Goal: Information Seeking & Learning: Check status

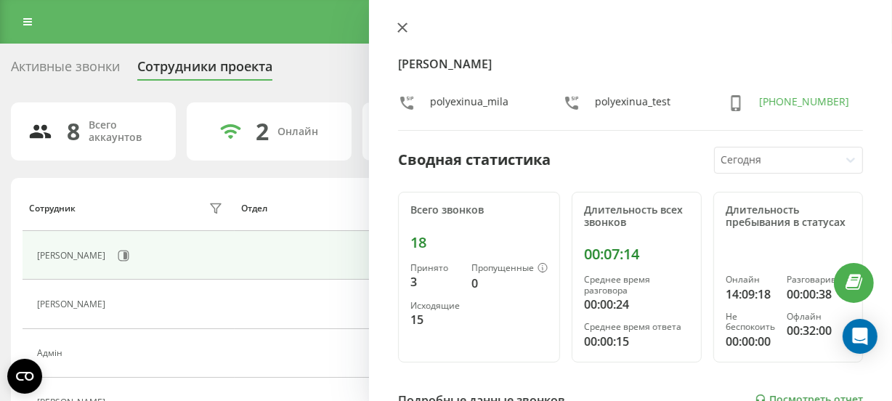
click at [407, 25] on icon at bounding box center [402, 28] width 10 height 10
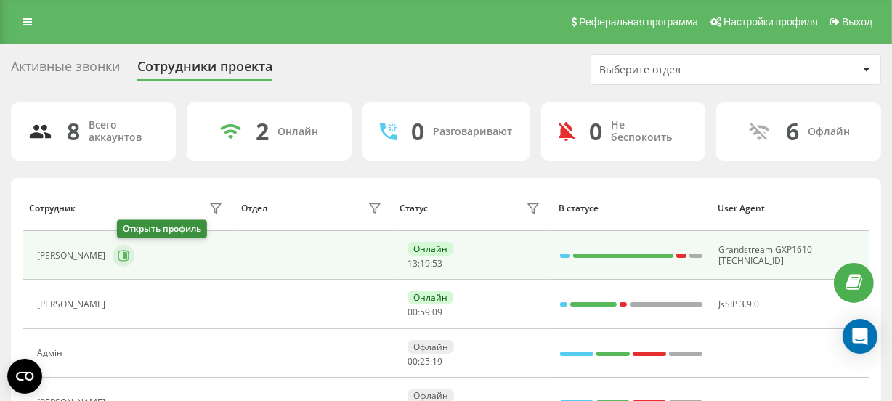
click at [127, 254] on icon at bounding box center [125, 255] width 4 height 7
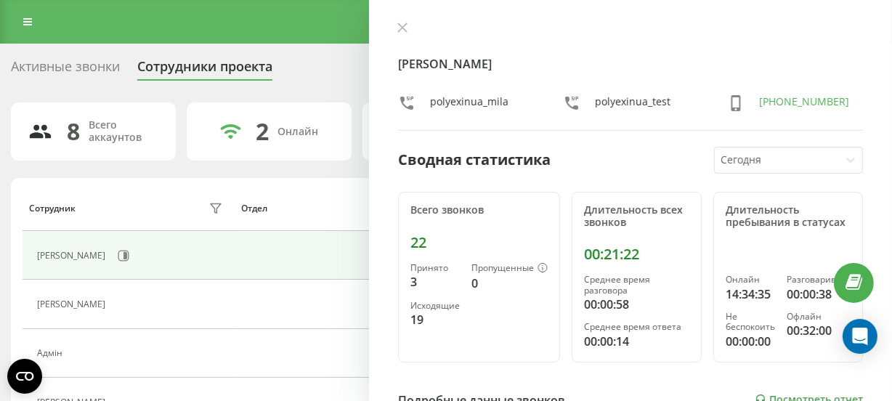
click at [405, 28] on button at bounding box center [402, 29] width 19 height 14
click at [407, 29] on icon at bounding box center [402, 28] width 10 height 10
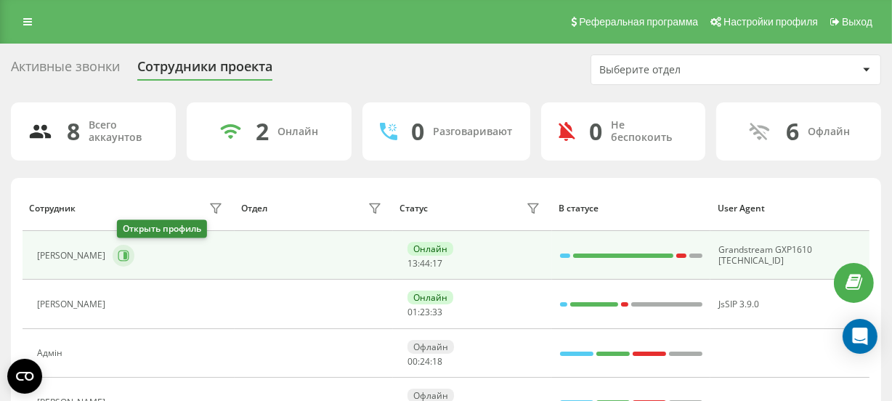
click at [127, 245] on button at bounding box center [124, 256] width 22 height 22
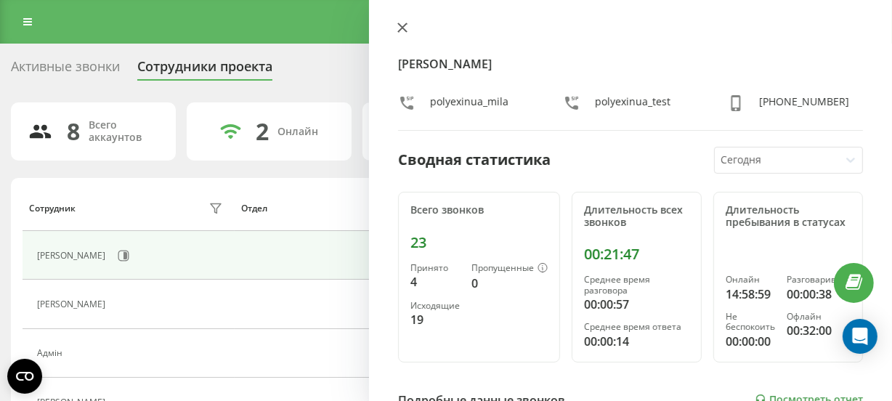
click at [407, 32] on button at bounding box center [402, 29] width 19 height 14
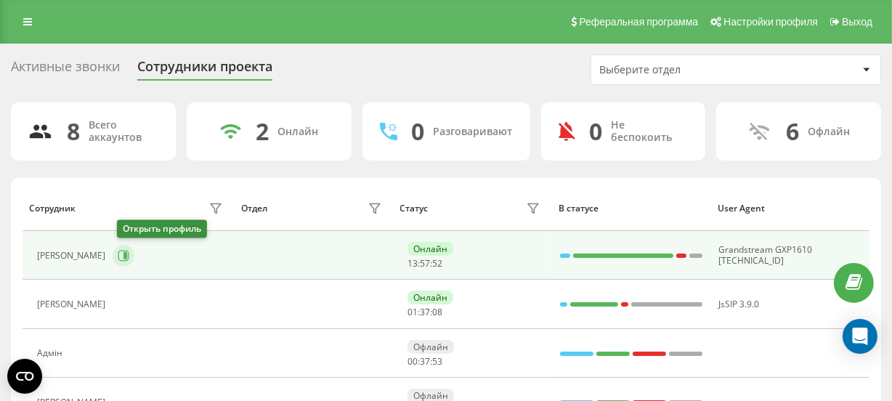
click at [129, 250] on icon at bounding box center [123, 255] width 11 height 11
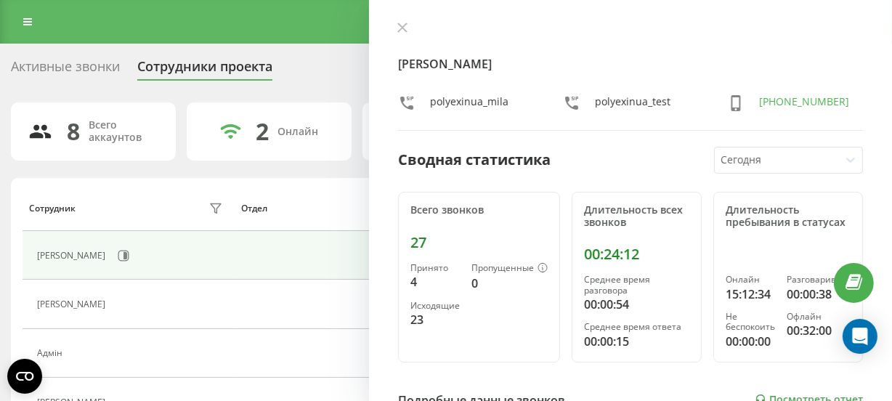
click at [402, 25] on icon at bounding box center [402, 28] width 10 height 10
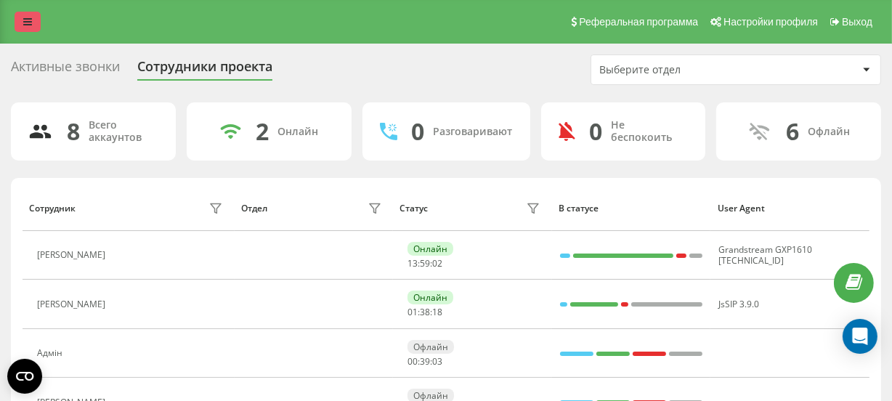
click at [23, 26] on icon at bounding box center [27, 22] width 9 height 10
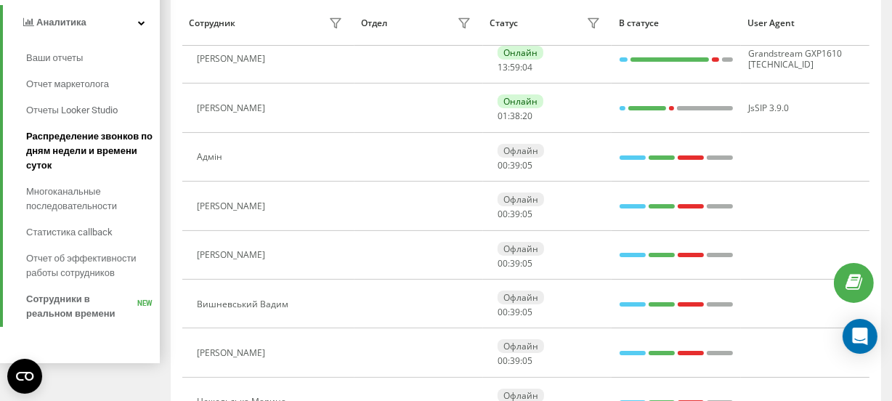
scroll to position [275, 0]
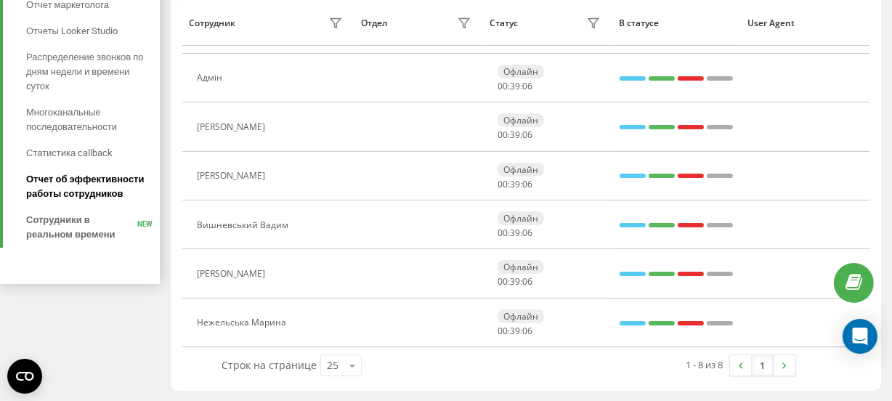
click at [89, 183] on span "Отчет об эффективности работы сотрудников" at bounding box center [89, 186] width 126 height 29
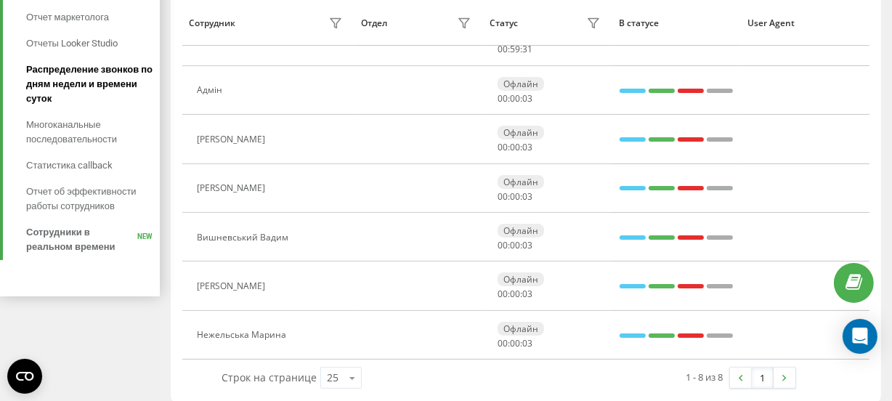
scroll to position [264, 0]
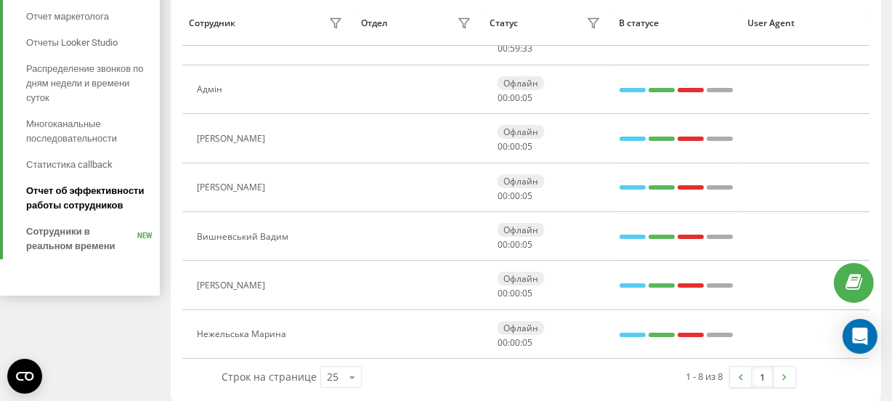
click at [79, 197] on span "Отчет об эффективности работы сотрудников" at bounding box center [89, 198] width 126 height 29
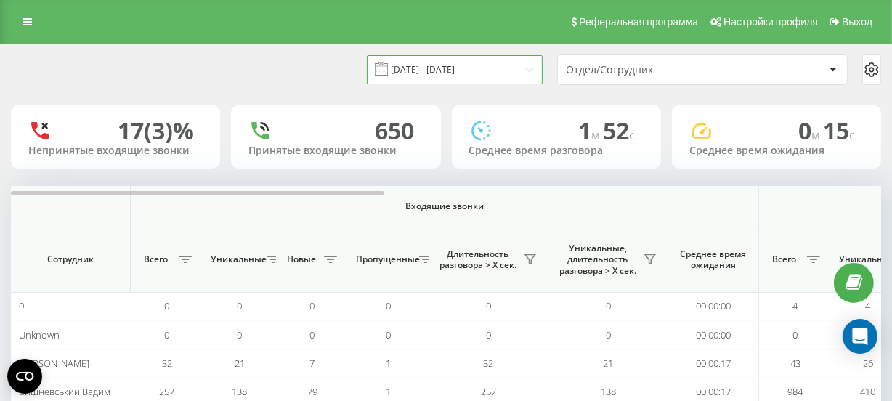
click at [437, 67] on input "[DATE] - [DATE]" at bounding box center [455, 69] width 176 height 28
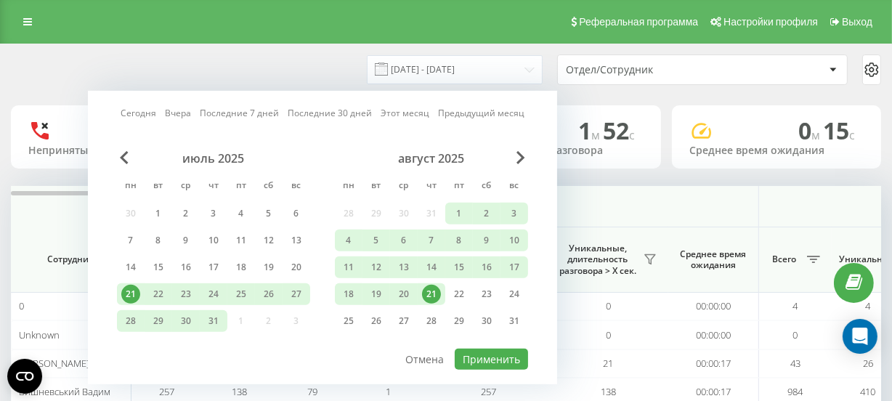
click at [431, 291] on div "21" at bounding box center [431, 294] width 19 height 19
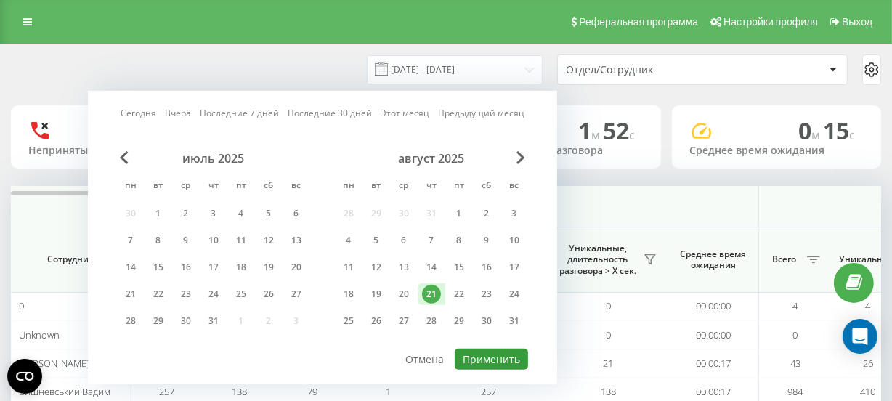
click at [489, 354] on button "Применить" at bounding box center [491, 359] width 73 height 21
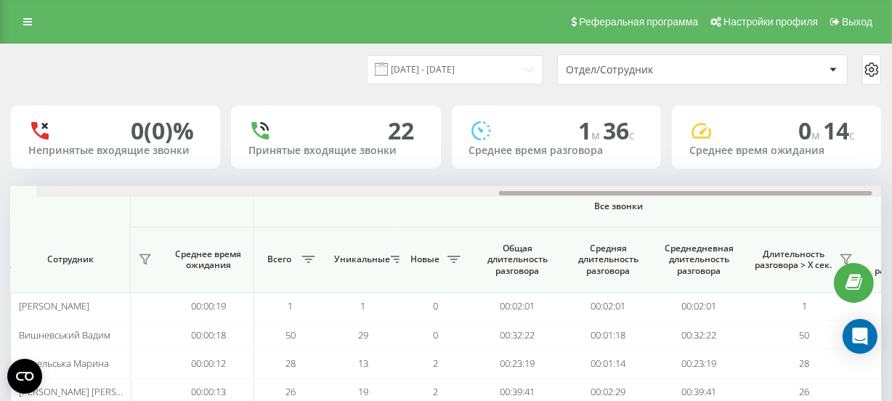
scroll to position [0, 1078]
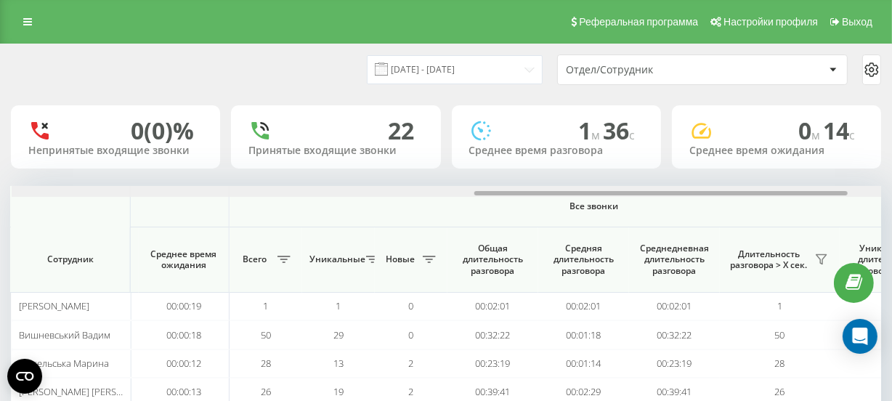
drag, startPoint x: 362, startPoint y: 193, endPoint x: 826, endPoint y: 198, distance: 463.4
click at [826, 198] on div "Входящие звонки Исходящие звонки Все звонки Сотрудник Всего Уникальные Новые Пр…" at bounding box center [446, 313] width 870 height 254
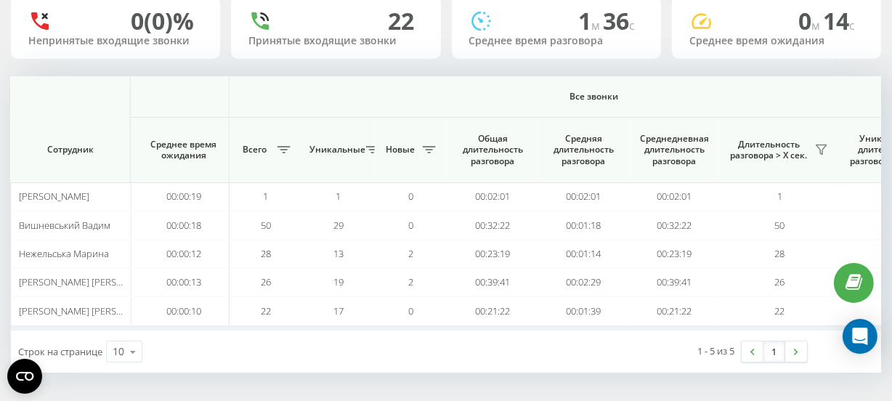
scroll to position [110, 0]
click at [411, 102] on th "Все звонки" at bounding box center [594, 96] width 730 height 41
drag, startPoint x: 784, startPoint y: 74, endPoint x: 638, endPoint y: 76, distance: 145.3
click at [643, 76] on th "Все звонки" at bounding box center [594, 96] width 730 height 41
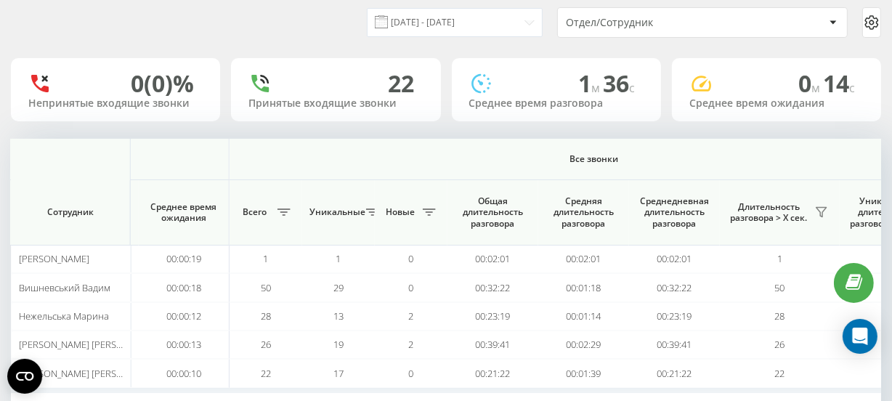
scroll to position [0, 0]
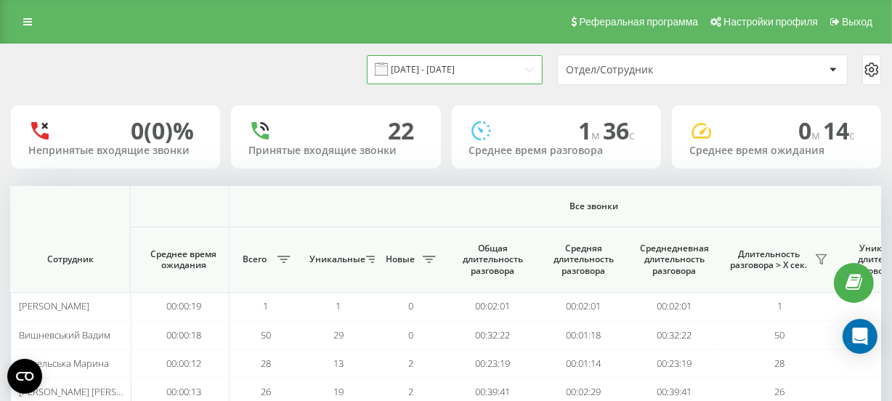
click at [456, 68] on input "21.08.2025 - 21.08.2025" at bounding box center [455, 69] width 176 height 28
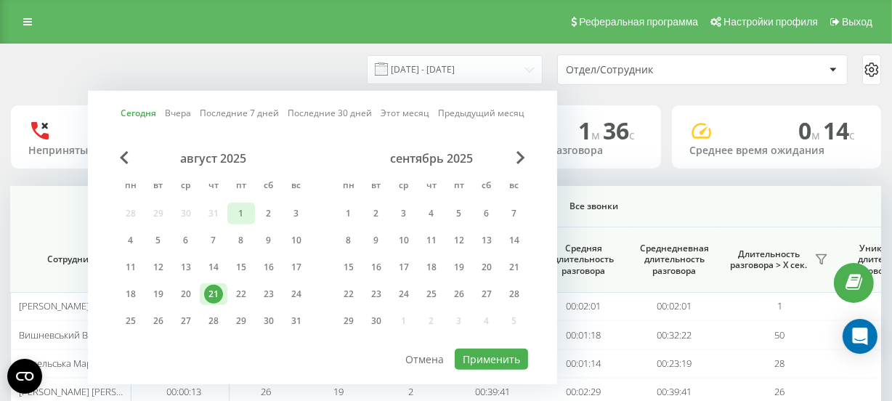
click at [245, 215] on div "1" at bounding box center [241, 213] width 19 height 19
click at [214, 290] on div "21" at bounding box center [213, 294] width 19 height 19
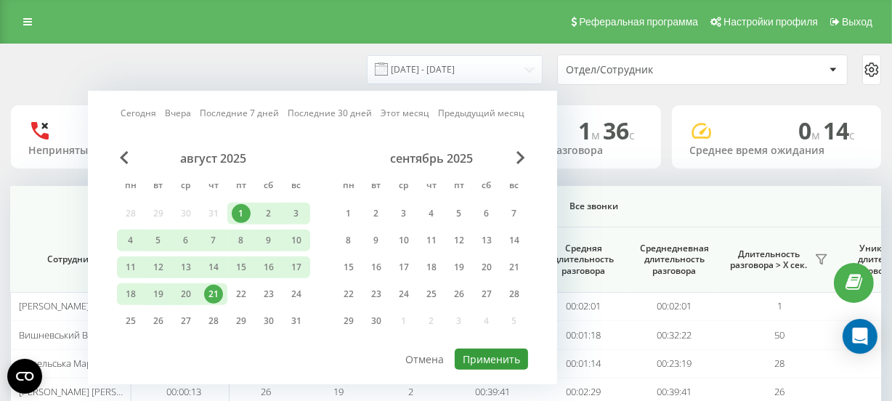
click at [473, 352] on button "Применить" at bounding box center [491, 359] width 73 height 21
type input "01.08.2025 - 21.08.2025"
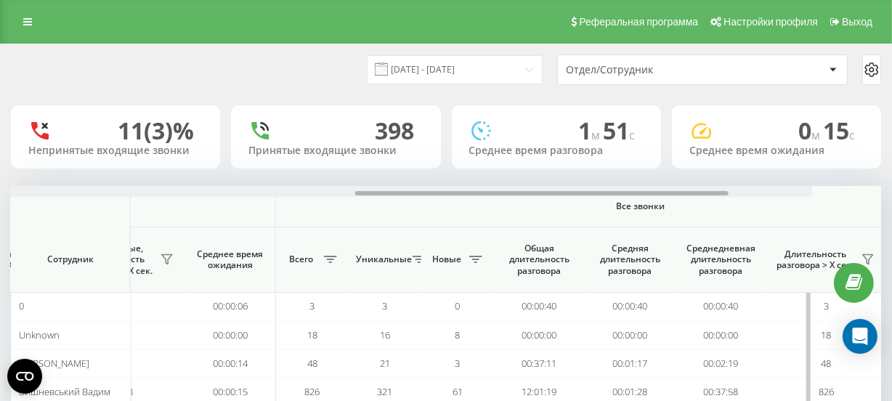
scroll to position [0, 1036]
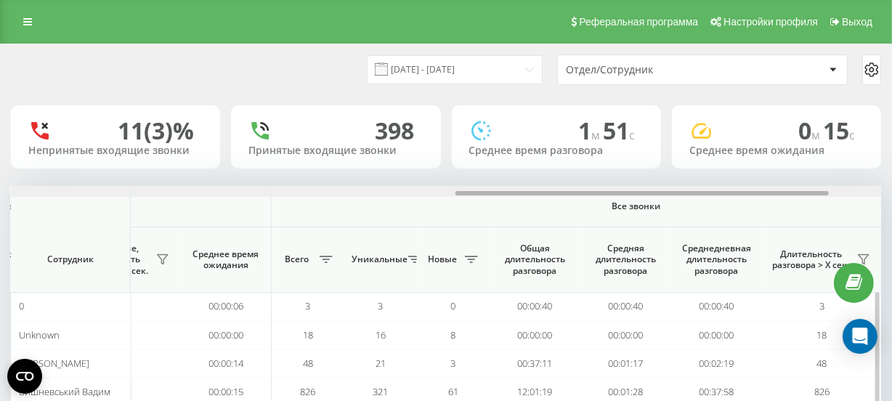
drag, startPoint x: 254, startPoint y: 192, endPoint x: 699, endPoint y: 197, distance: 445.2
click at [699, 197] on div "Входящие звонки Исходящие звонки Все звонки Сотрудник Всего Уникальные Новые Пр…" at bounding box center [446, 339] width 870 height 306
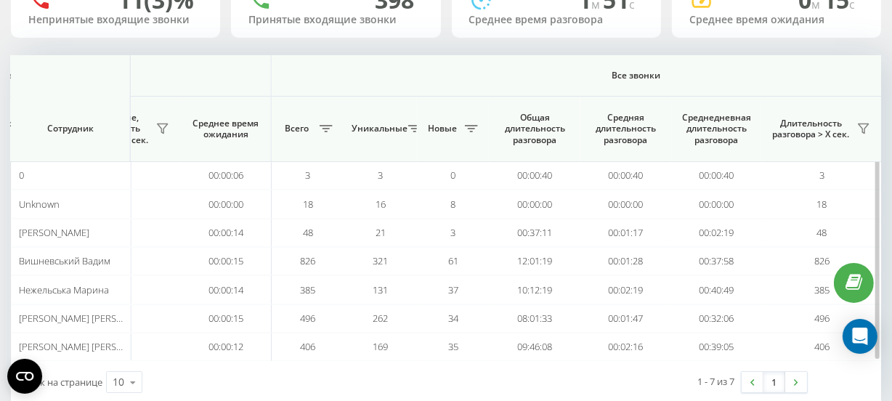
scroll to position [131, 0]
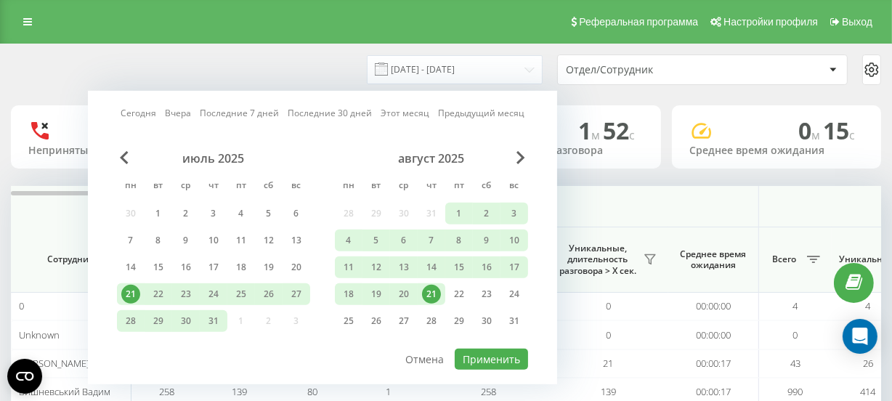
click at [431, 288] on div "21" at bounding box center [431, 294] width 19 height 19
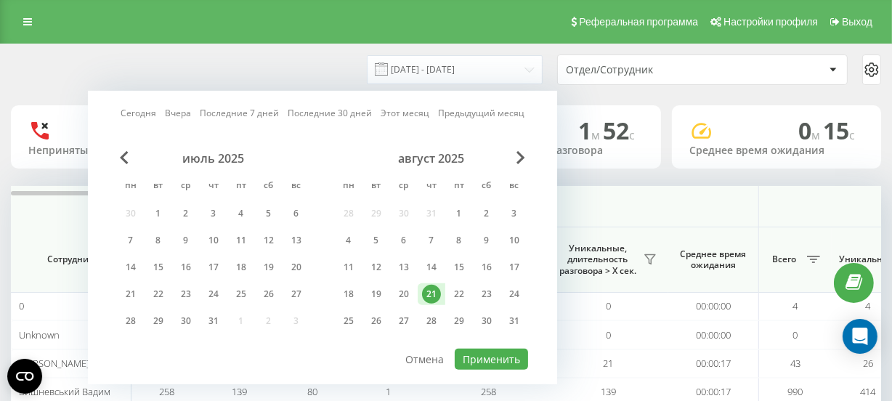
click at [431, 291] on div "21" at bounding box center [431, 294] width 19 height 19
click at [473, 349] on button "Применить" at bounding box center [491, 359] width 73 height 21
type input "[DATE] - [DATE]"
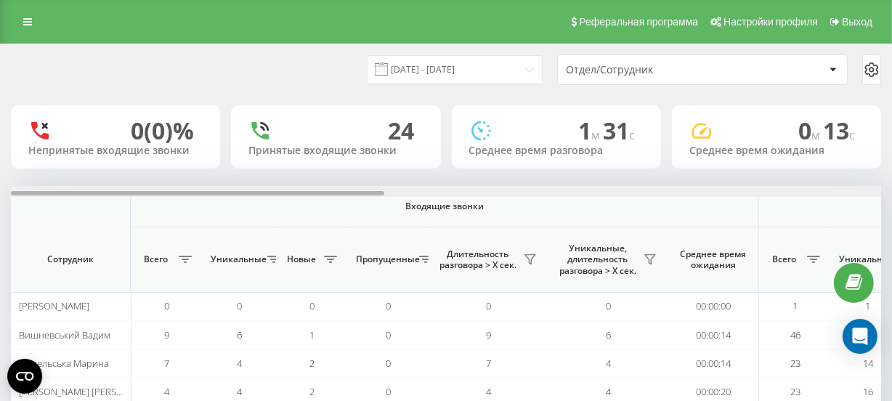
scroll to position [0, 870]
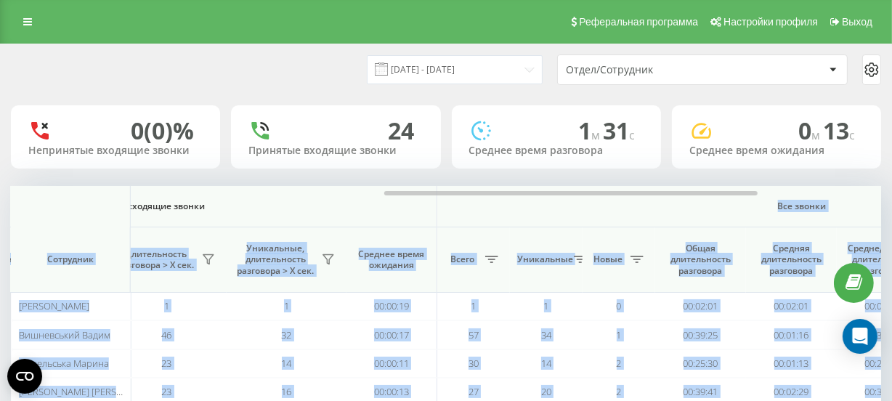
drag, startPoint x: 322, startPoint y: 189, endPoint x: 394, endPoint y: 198, distance: 72.4
click at [394, 198] on div "Входящие звонки Исходящие звонки Все звонки Сотрудник Всего Уникальные Новые Пр…" at bounding box center [446, 313] width 870 height 254
click at [479, 203] on div "Все звонки" at bounding box center [801, 206] width 715 height 12
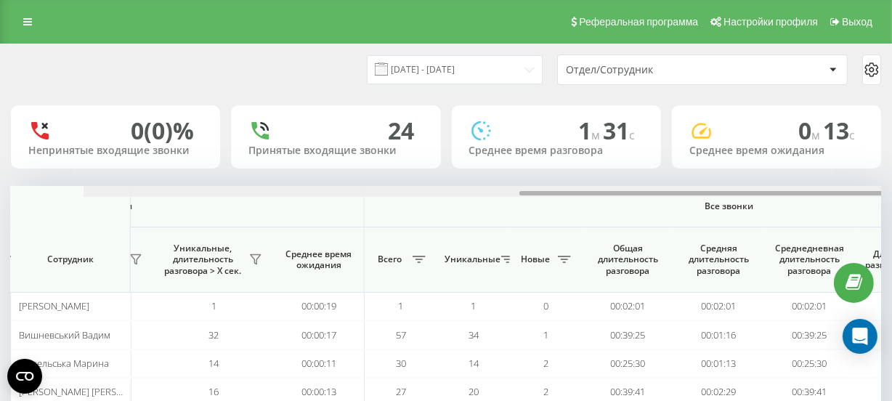
scroll to position [0, 1155]
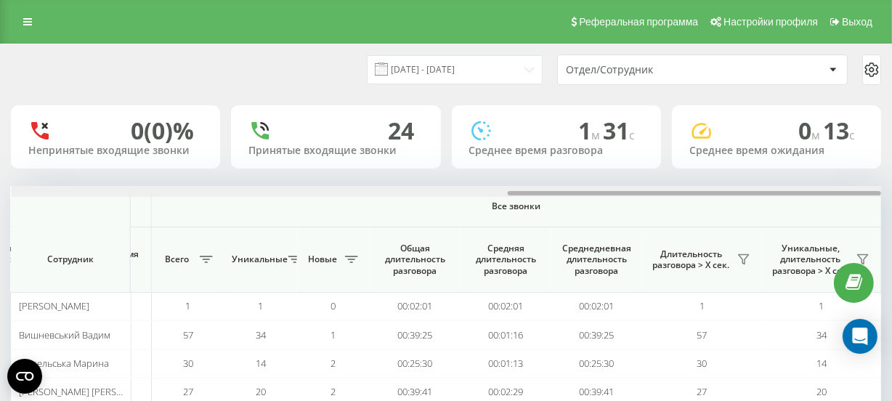
drag, startPoint x: 479, startPoint y: 192, endPoint x: 722, endPoint y: 197, distance: 242.6
click at [722, 197] on div "Входящие звонки Исходящие звонки Все звонки Сотрудник Всего Уникальные Новые Пр…" at bounding box center [446, 313] width 870 height 254
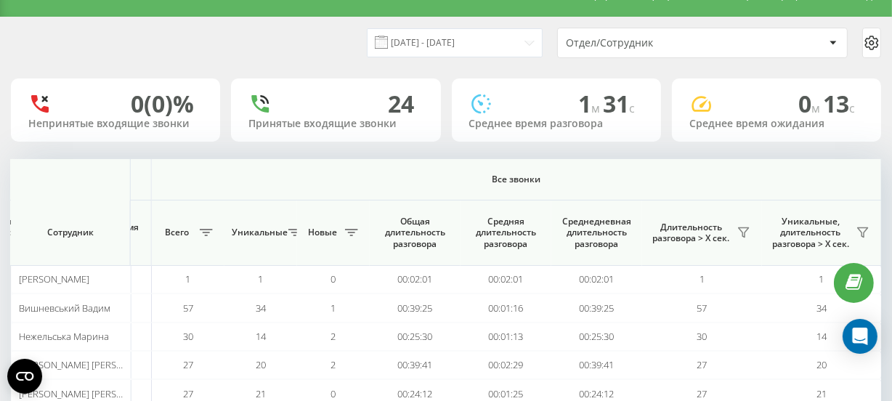
scroll to position [0, 0]
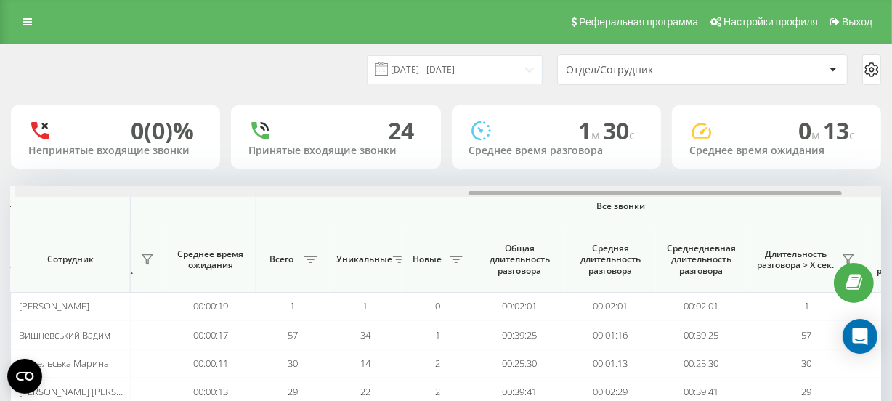
scroll to position [0, 1054]
drag, startPoint x: 380, startPoint y: 192, endPoint x: 833, endPoint y: 184, distance: 453.2
click at [833, 184] on div "21.08.2025 - 21.08.2025 Отдел/Сотрудник 0 (0)% Непринятые входящие звонки 24 Пр…" at bounding box center [446, 263] width 870 height 438
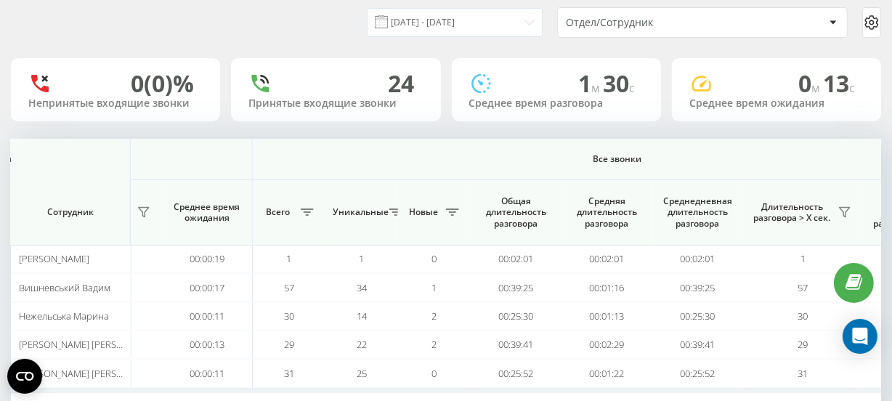
scroll to position [0, 0]
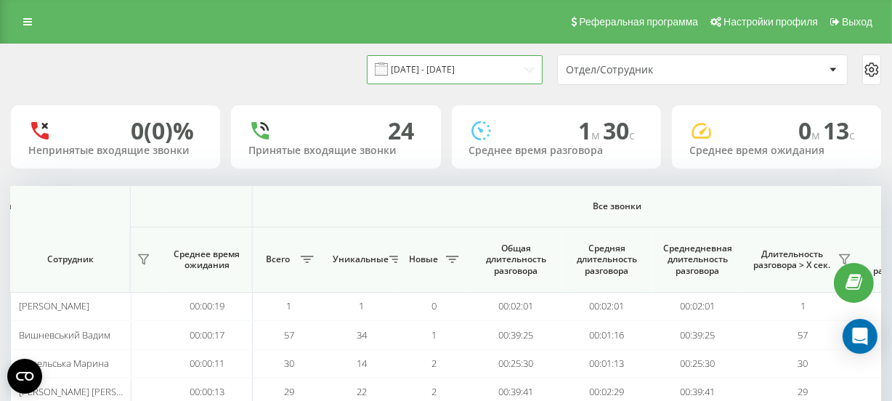
click at [419, 63] on input "21.08.2025 - 21.08.2025" at bounding box center [455, 69] width 176 height 28
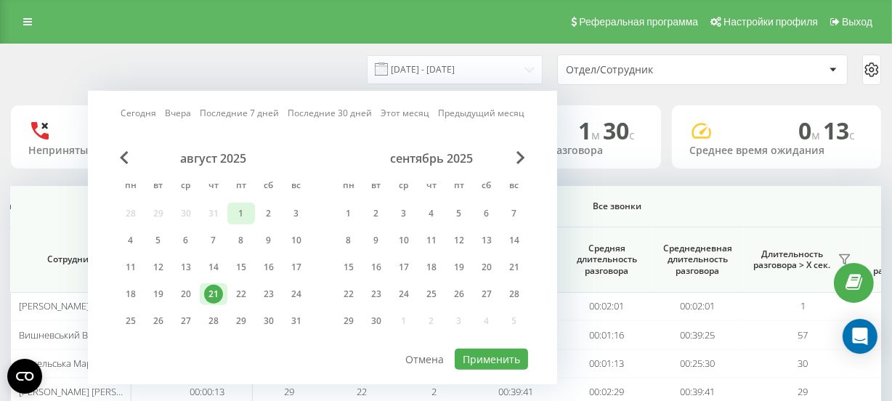
click at [244, 211] on div "1" at bounding box center [241, 213] width 19 height 19
click at [215, 285] on div "21" at bounding box center [213, 294] width 19 height 19
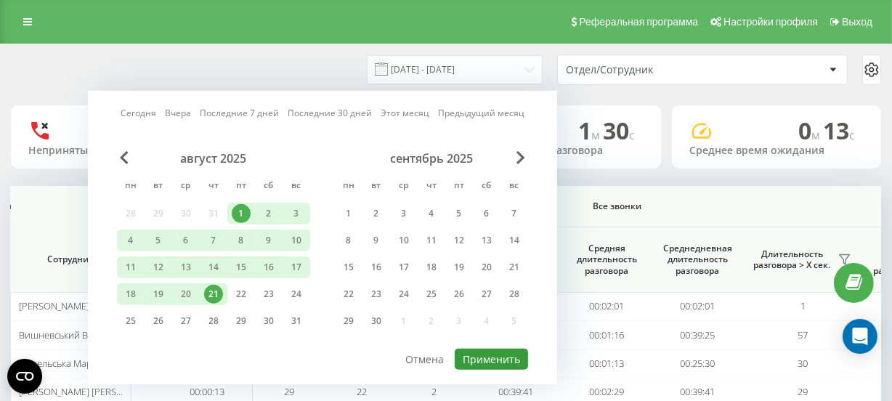
click at [503, 351] on button "Применить" at bounding box center [491, 359] width 73 height 21
type input "[DATE] - [DATE]"
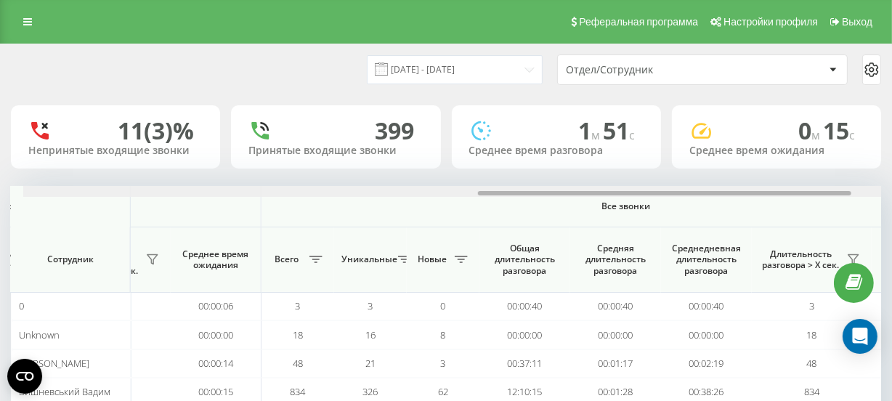
scroll to position [0, 1060]
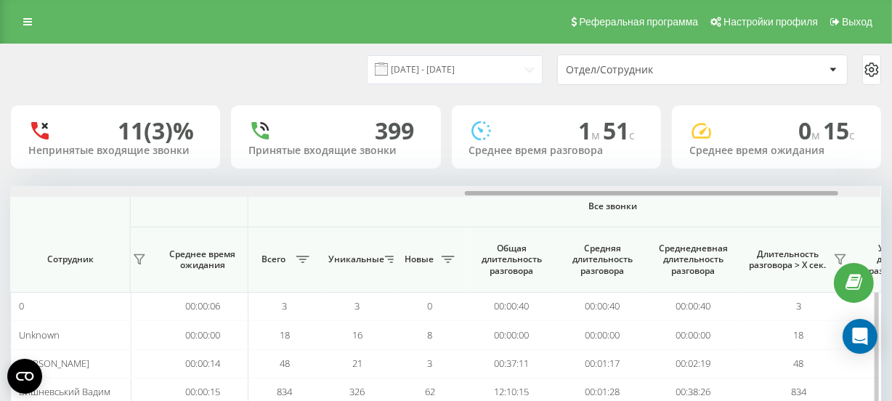
drag, startPoint x: 229, startPoint y: 195, endPoint x: 685, endPoint y: 206, distance: 455.5
click at [685, 206] on div "Входящие звонки Исходящие звонки Все звонки Сотрудник Всего Уникальные Новые Пр…" at bounding box center [446, 339] width 870 height 306
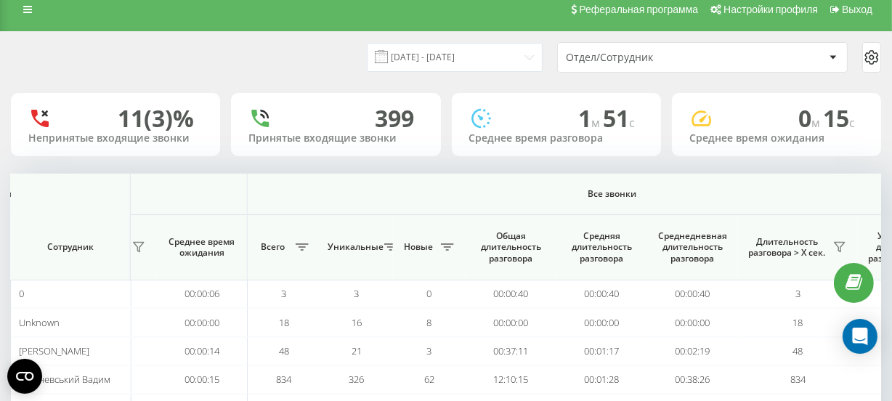
scroll to position [0, 0]
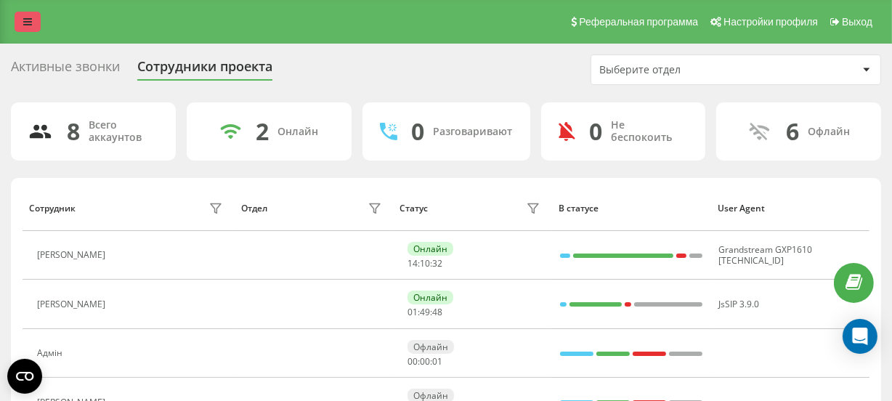
click at [28, 23] on icon at bounding box center [27, 22] width 9 height 10
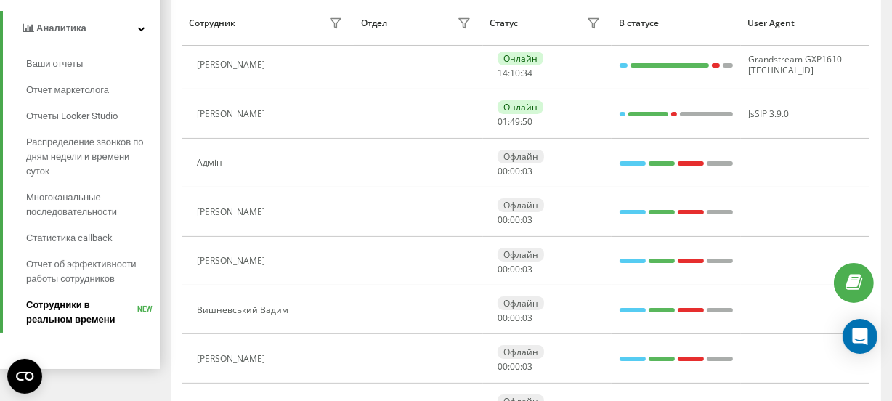
scroll to position [198, 0]
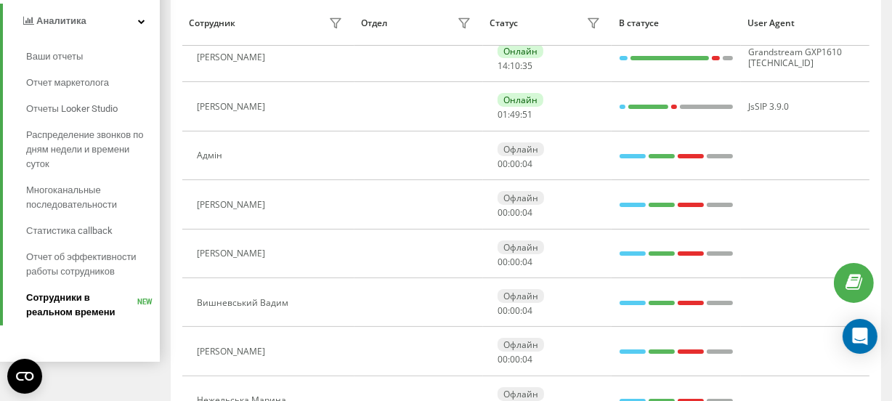
click at [56, 301] on span "Сотрудники в реальном времени" at bounding box center [81, 304] width 111 height 29
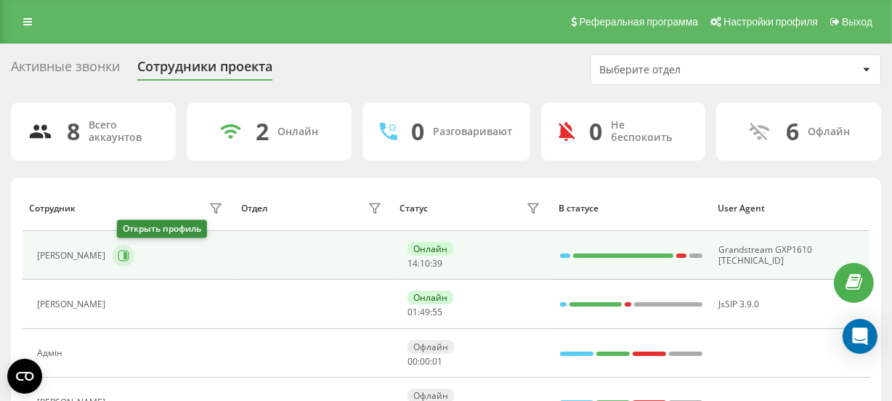
click at [134, 253] on button at bounding box center [124, 256] width 22 height 22
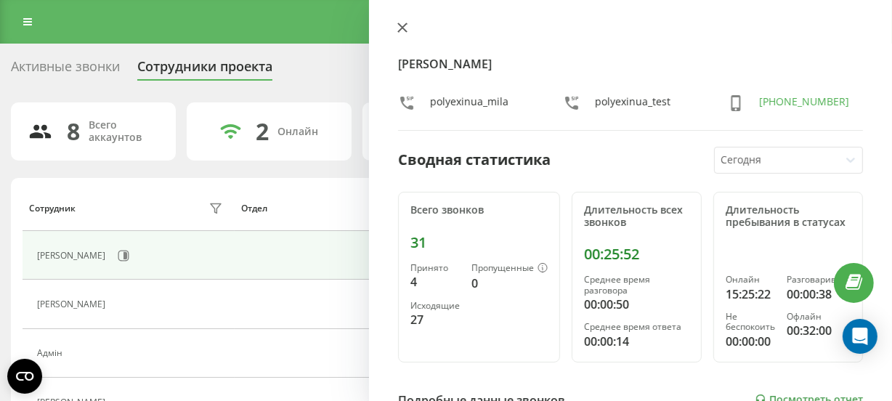
click at [402, 33] on button at bounding box center [402, 29] width 19 height 14
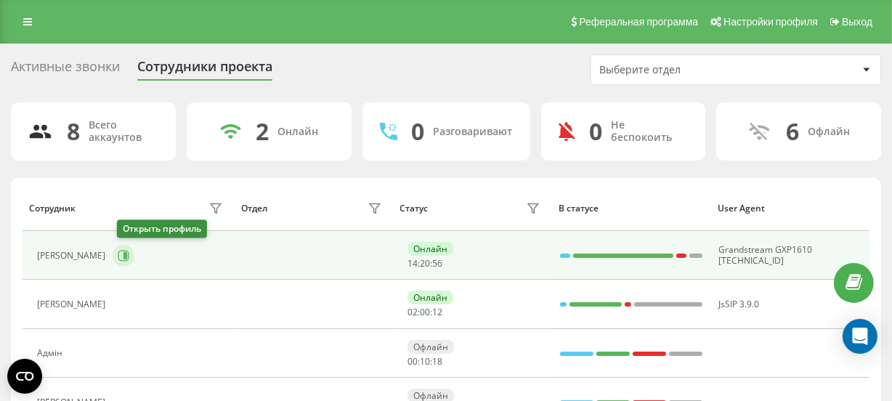
click at [127, 255] on icon at bounding box center [125, 255] width 4 height 7
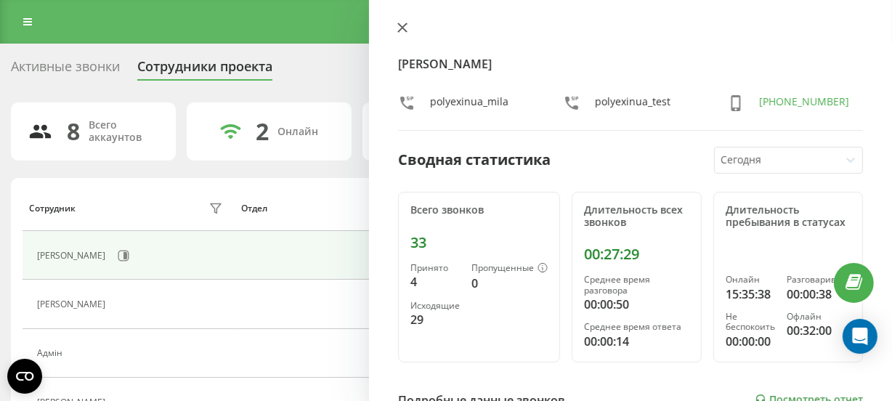
click at [406, 30] on icon at bounding box center [402, 27] width 9 height 9
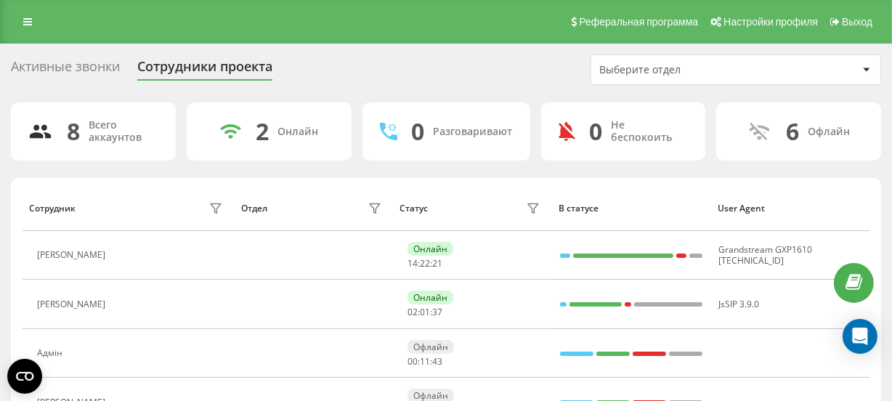
scroll to position [198, 0]
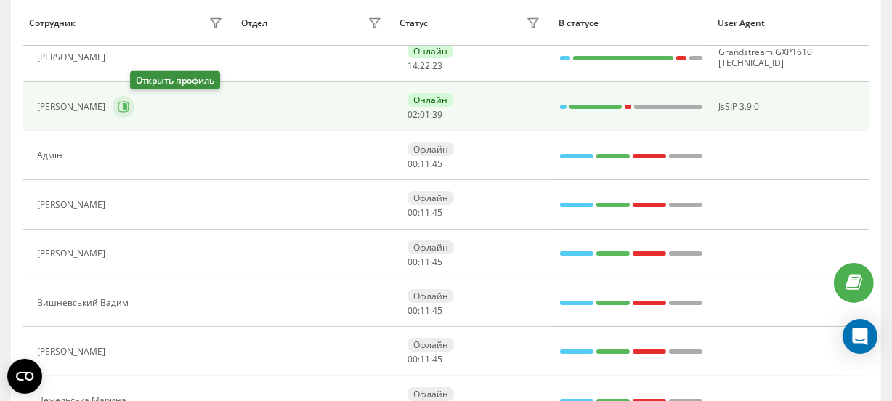
click at [127, 109] on icon at bounding box center [125, 106] width 4 height 7
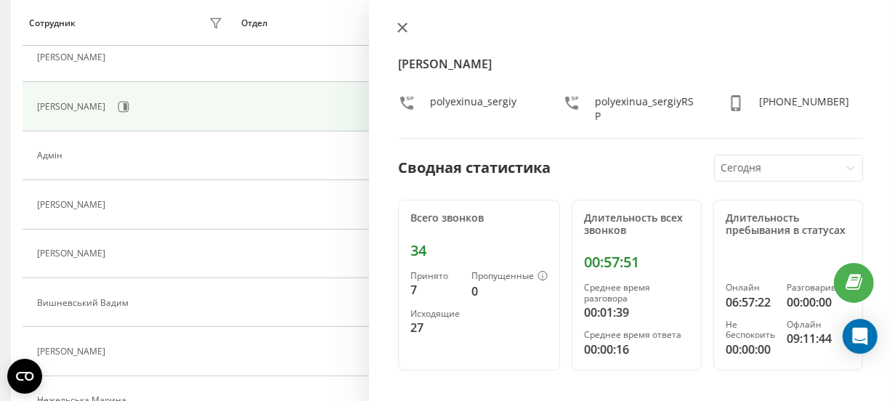
click at [402, 33] on button at bounding box center [402, 29] width 19 height 14
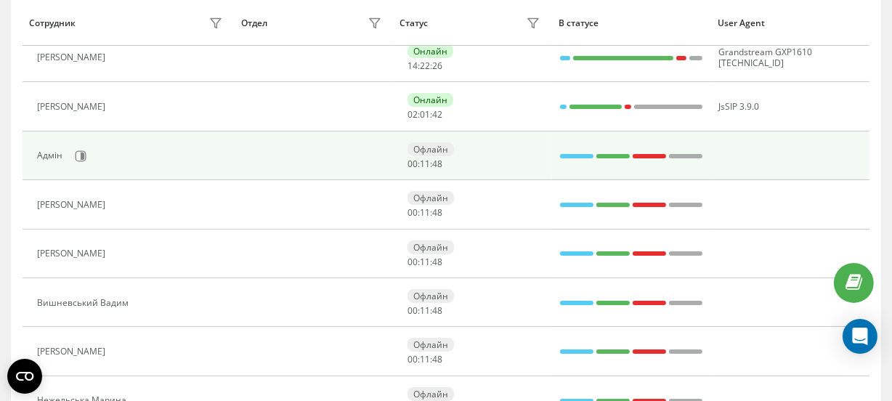
scroll to position [65, 0]
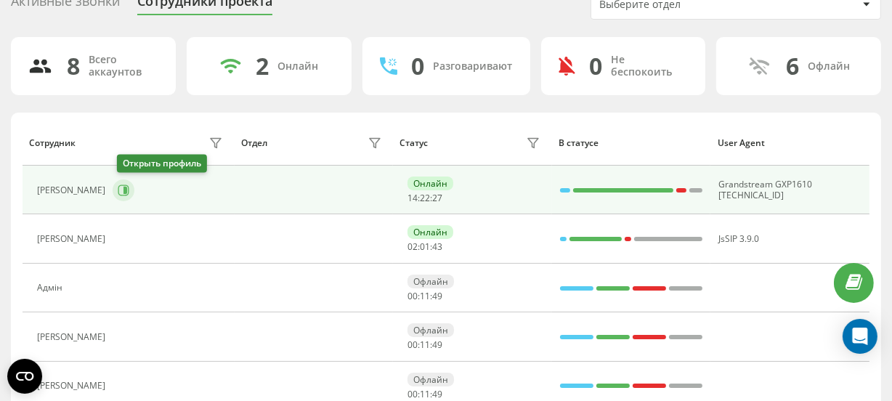
click at [124, 186] on icon at bounding box center [124, 190] width 12 height 12
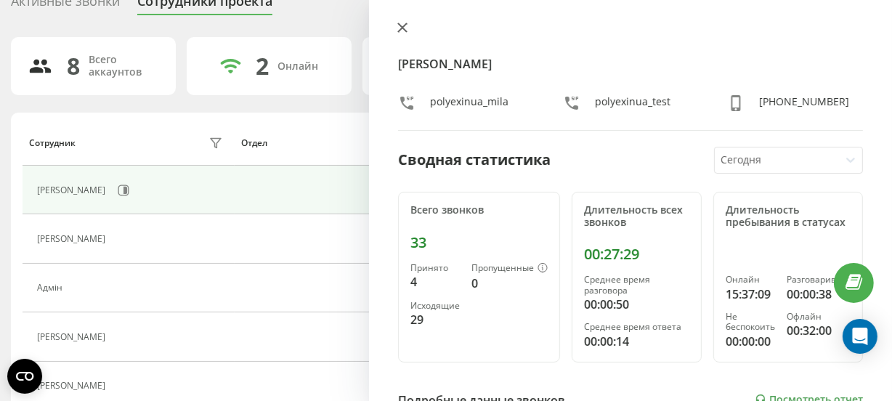
click at [407, 32] on icon at bounding box center [402, 28] width 10 height 10
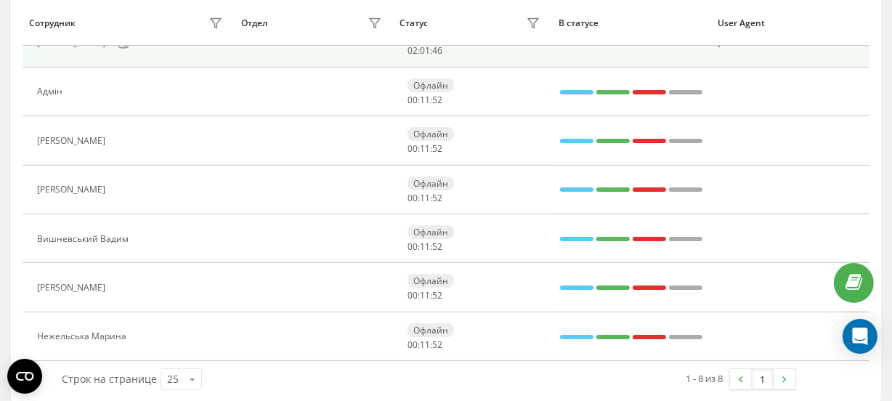
scroll to position [264, 0]
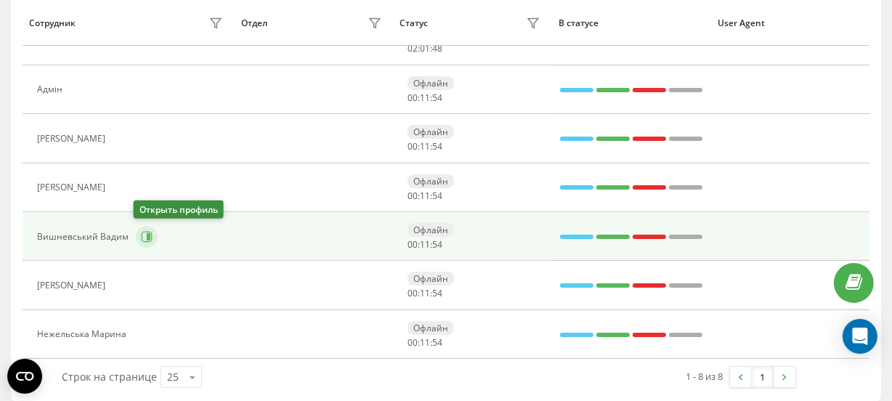
click at [143, 232] on icon at bounding box center [147, 237] width 12 height 12
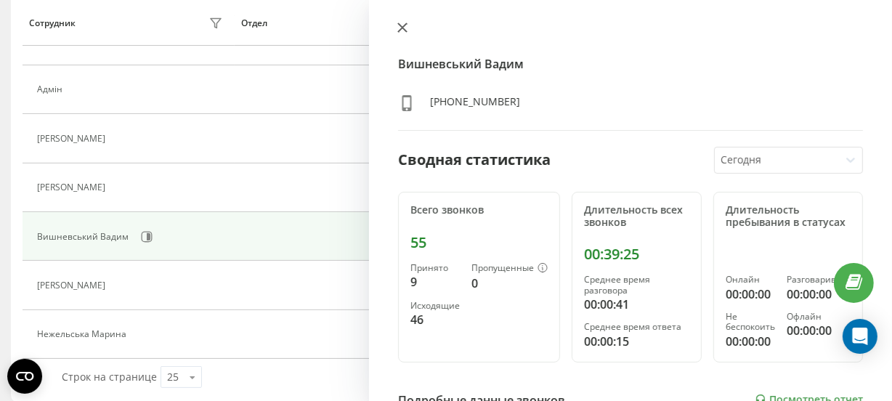
click at [407, 33] on button at bounding box center [402, 29] width 19 height 14
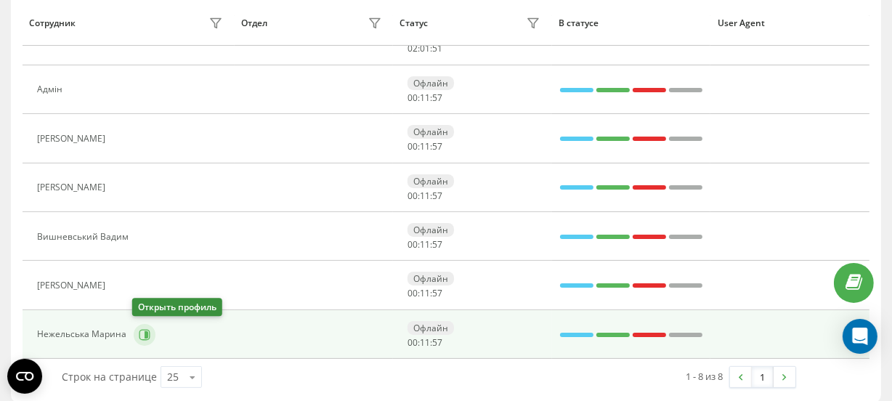
click at [140, 325] on button at bounding box center [145, 335] width 22 height 22
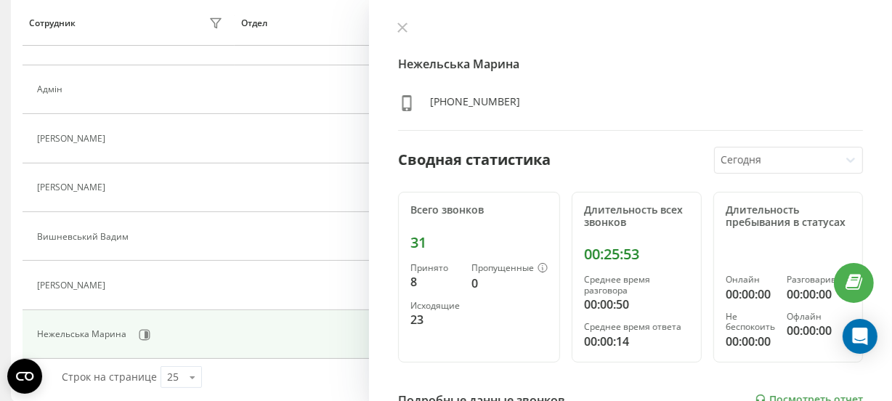
click at [403, 28] on icon at bounding box center [402, 27] width 9 height 9
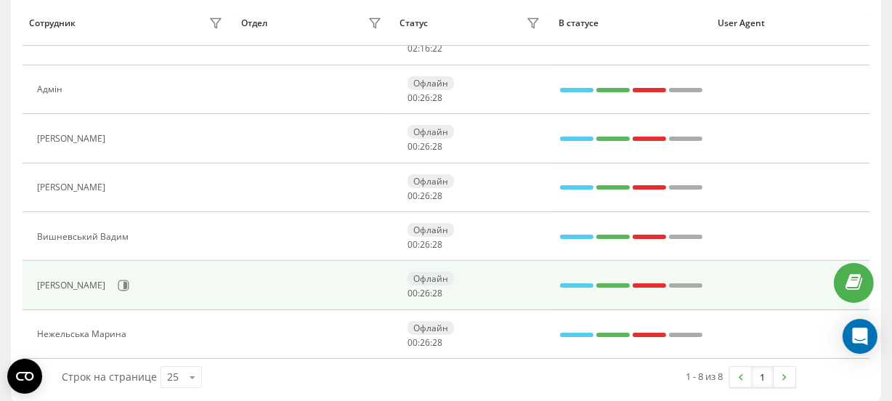
scroll to position [131, 0]
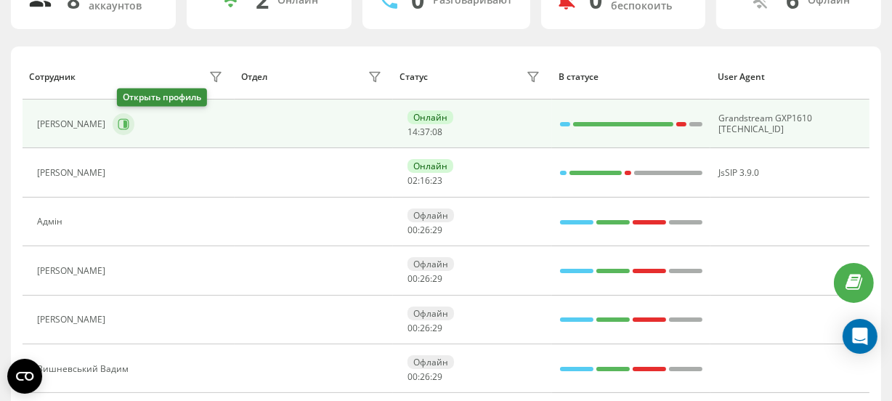
click at [127, 122] on icon at bounding box center [125, 124] width 4 height 7
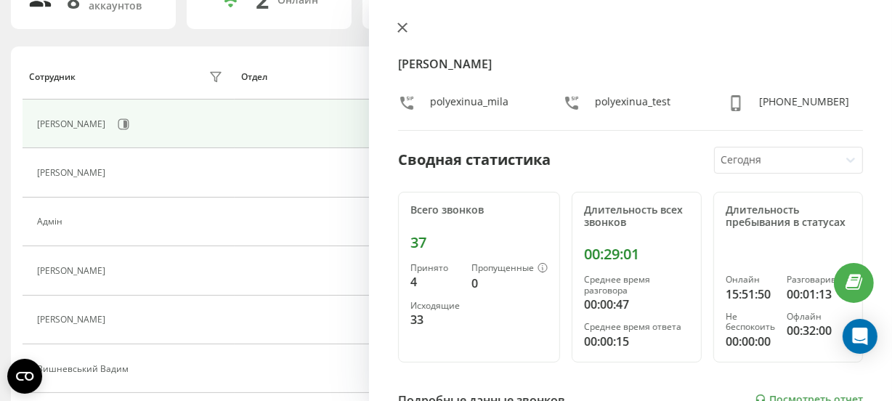
click at [408, 29] on button at bounding box center [402, 29] width 19 height 14
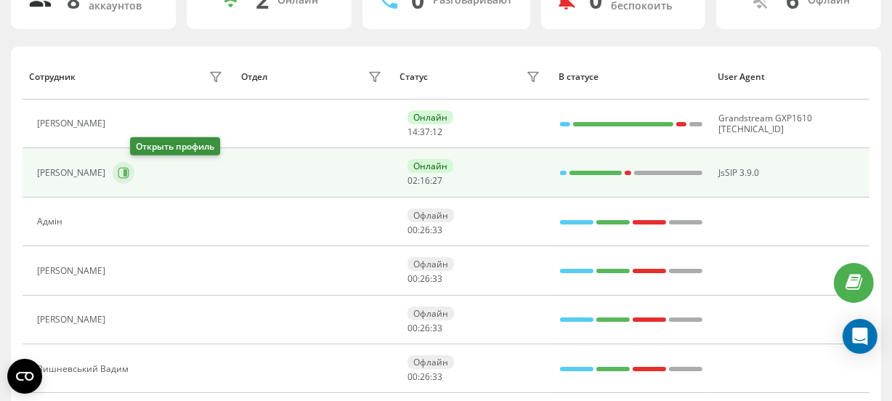
click at [129, 176] on icon at bounding box center [123, 173] width 11 height 11
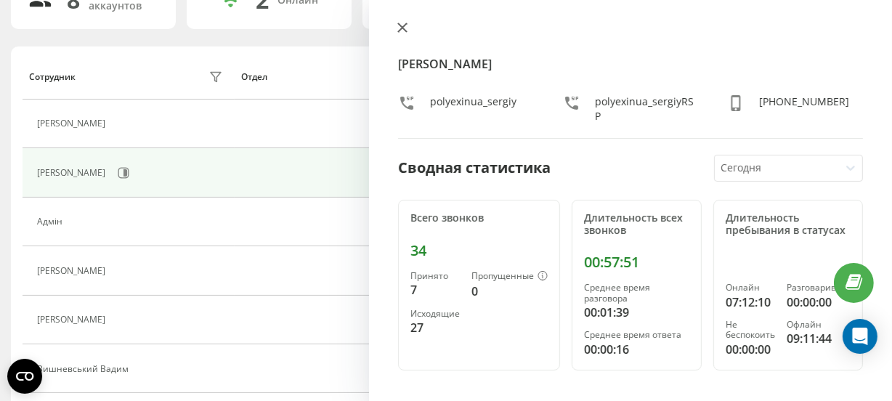
click at [401, 31] on icon at bounding box center [402, 28] width 10 height 10
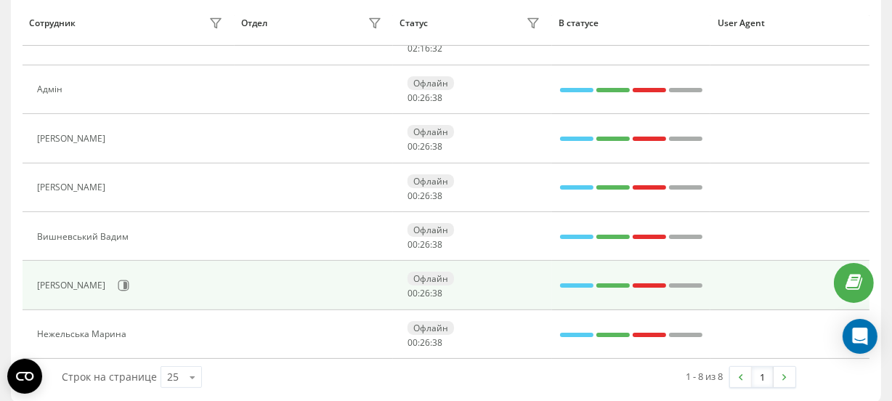
scroll to position [275, 0]
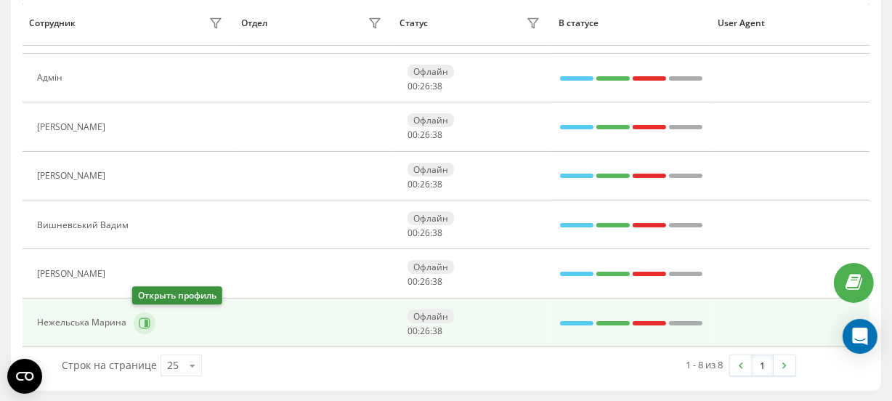
click at [139, 322] on icon at bounding box center [145, 323] width 12 height 12
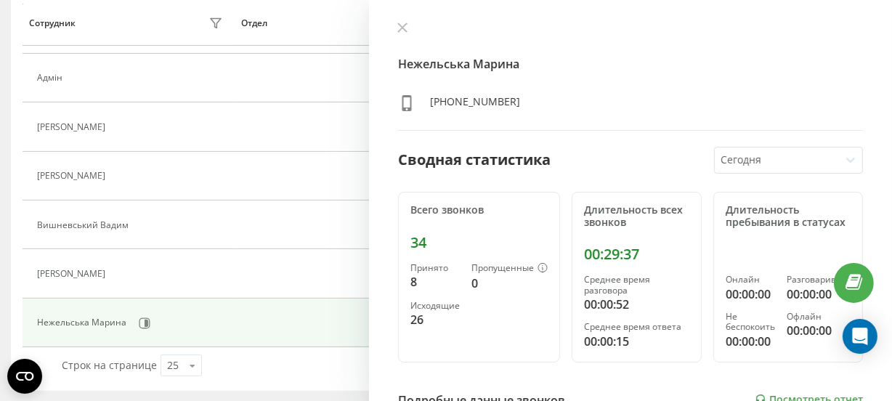
click at [408, 31] on button at bounding box center [402, 29] width 19 height 14
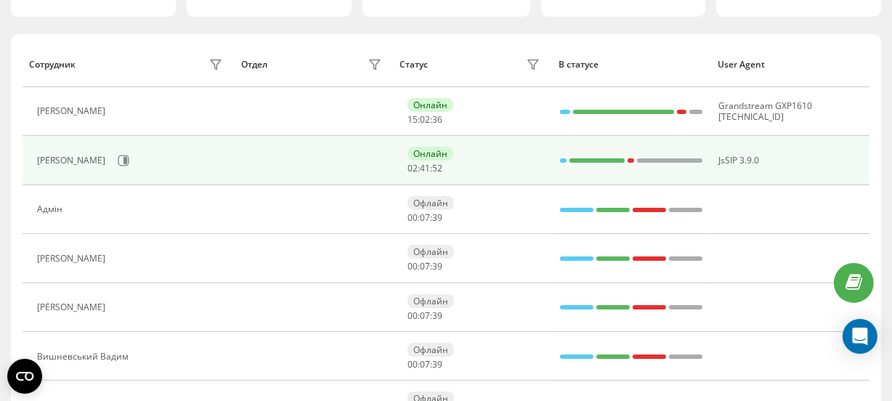
scroll to position [143, 0]
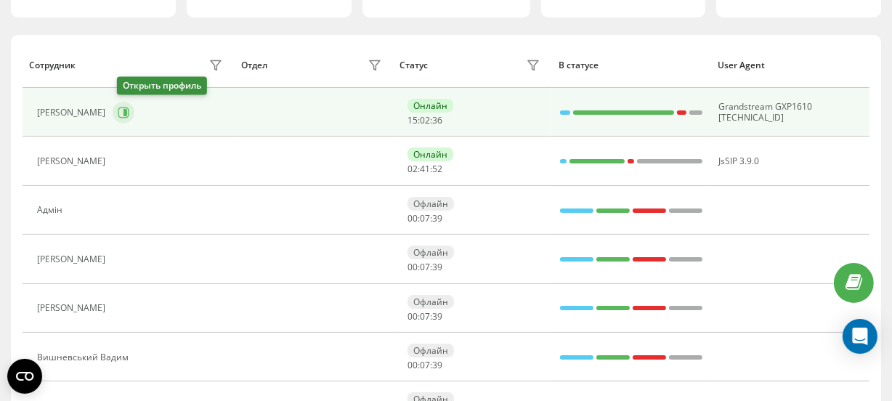
click at [129, 115] on icon at bounding box center [124, 113] width 12 height 12
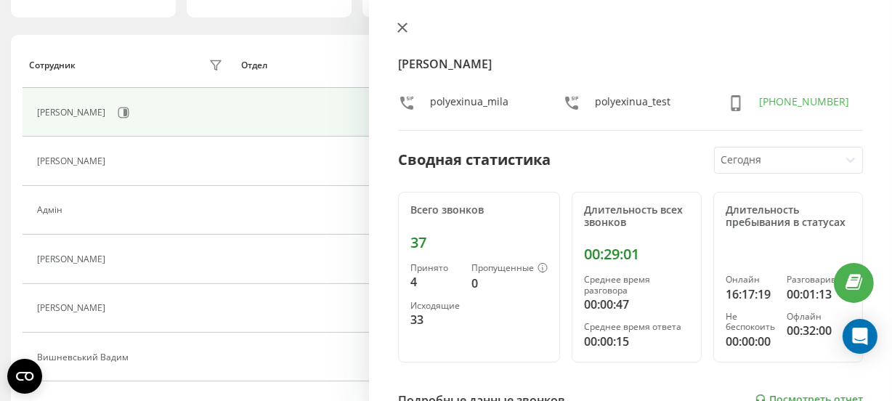
click at [405, 26] on icon at bounding box center [402, 28] width 10 height 10
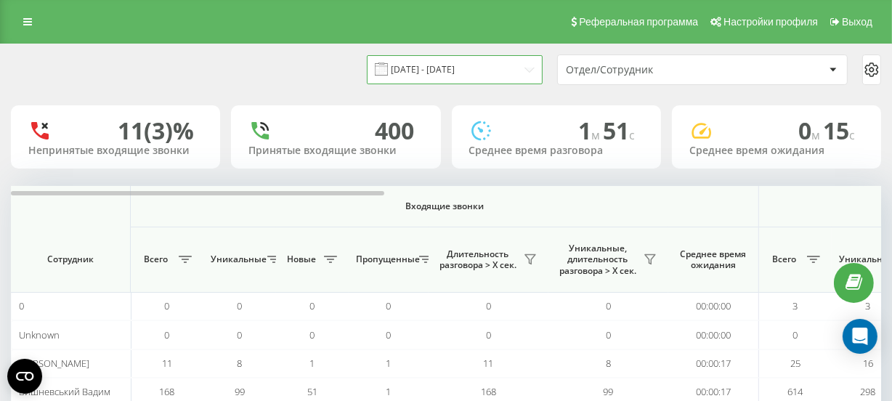
click at [444, 73] on input "[DATE] - [DATE]" at bounding box center [455, 69] width 176 height 28
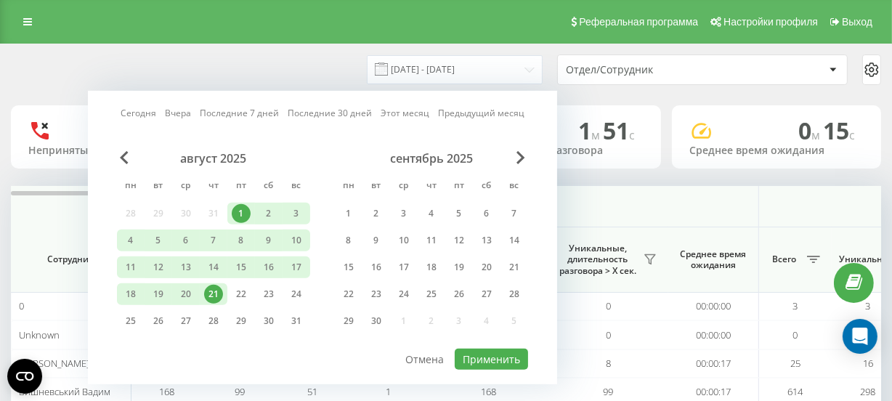
click at [211, 293] on div "21" at bounding box center [213, 294] width 19 height 19
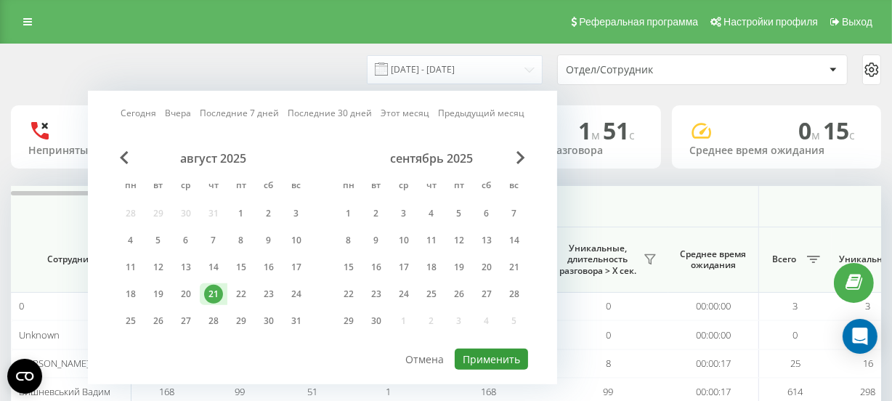
click at [475, 357] on button "Применить" at bounding box center [491, 359] width 73 height 21
type input "[DATE] - [DATE]"
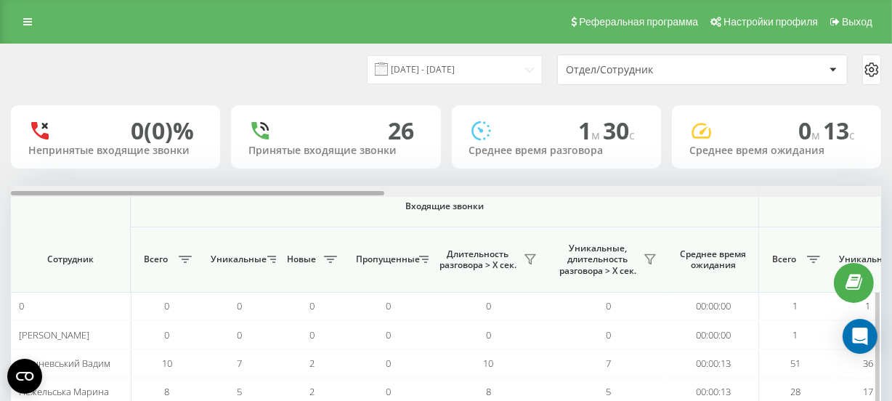
click at [373, 189] on div at bounding box center [446, 191] width 870 height 11
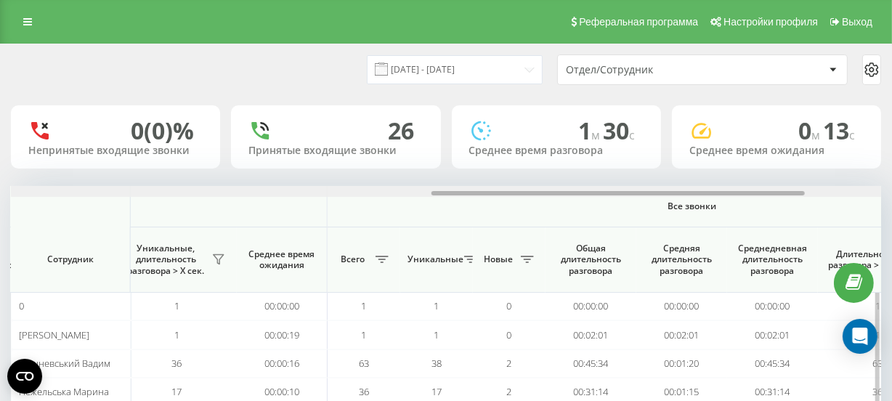
scroll to position [0, 999]
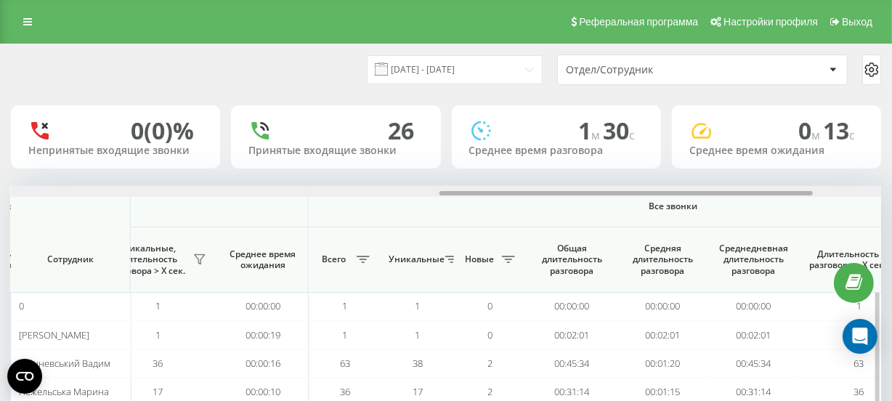
drag, startPoint x: 432, startPoint y: 191, endPoint x: 487, endPoint y: 192, distance: 55.2
click at [487, 192] on div at bounding box center [625, 193] width 373 height 4
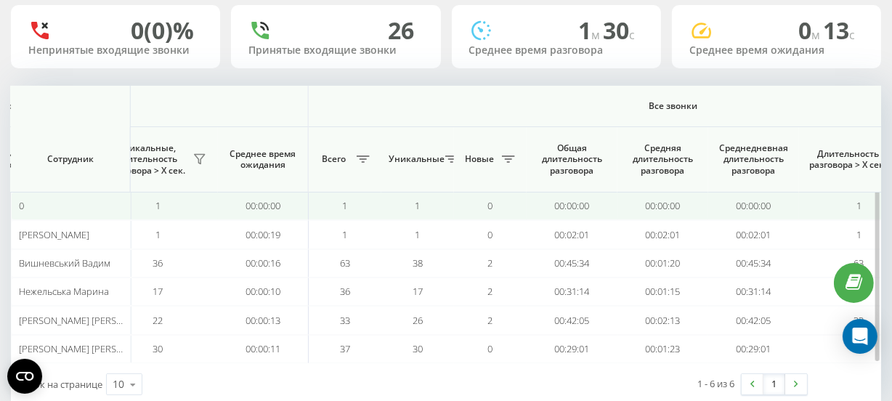
scroll to position [131, 0]
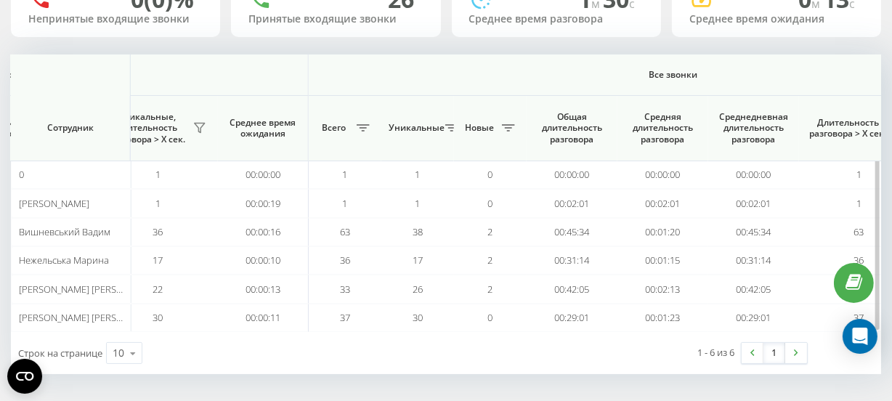
click at [632, 78] on span "Все звонки" at bounding box center [672, 75] width 643 height 12
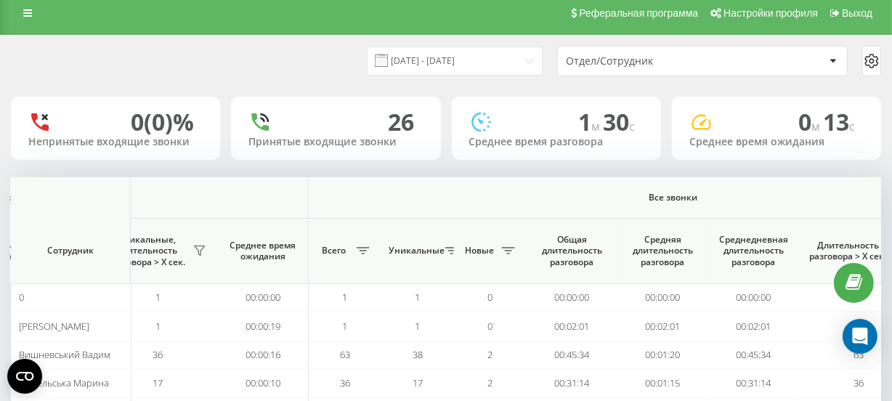
scroll to position [0, 0]
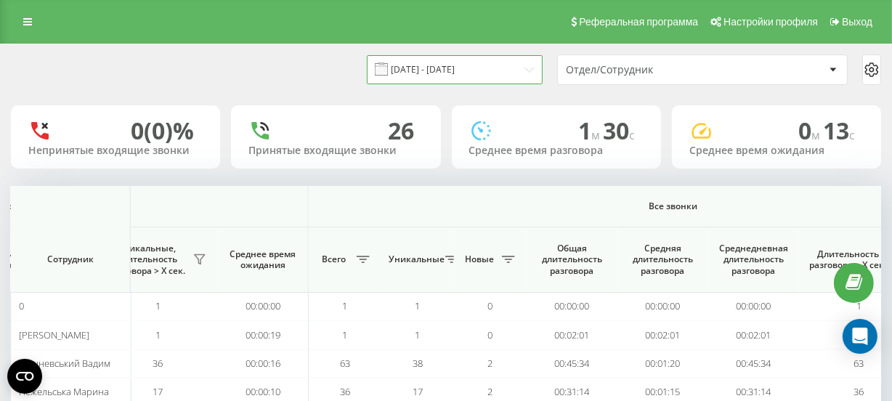
click at [463, 73] on input "[DATE] - [DATE]" at bounding box center [455, 69] width 176 height 28
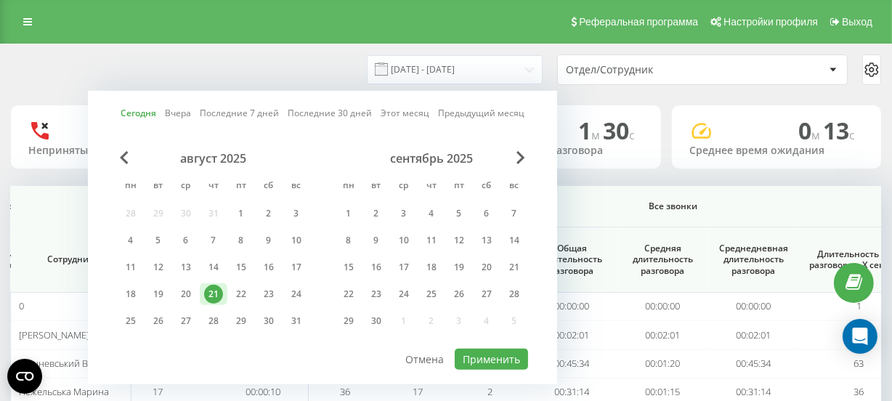
click at [215, 288] on div "21" at bounding box center [213, 294] width 19 height 19
click at [484, 354] on button "Применить" at bounding box center [491, 359] width 73 height 21
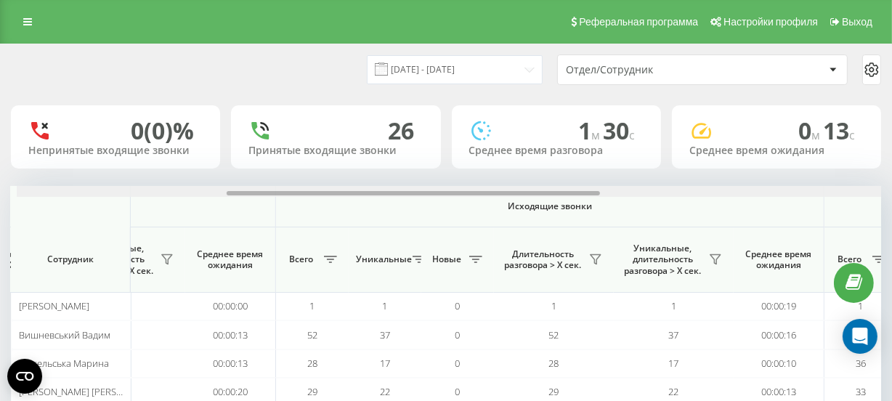
scroll to position [0, 494]
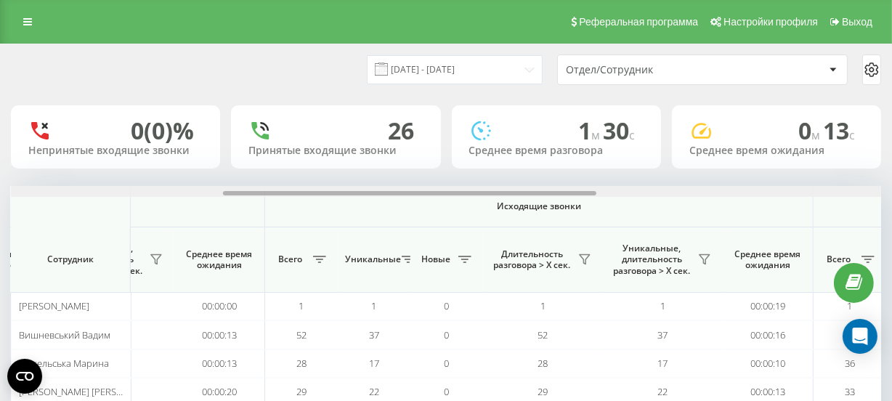
drag, startPoint x: 366, startPoint y: 190, endPoint x: 578, endPoint y: 198, distance: 212.2
click at [578, 198] on div "Входящие звонки Исходящие звонки Все звонки Сотрудник Всего Уникальные Новые Пр…" at bounding box center [446, 313] width 870 height 254
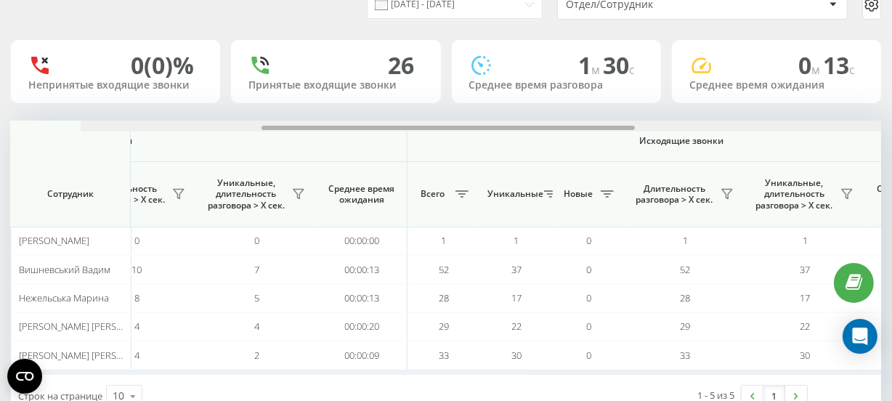
scroll to position [0, 277]
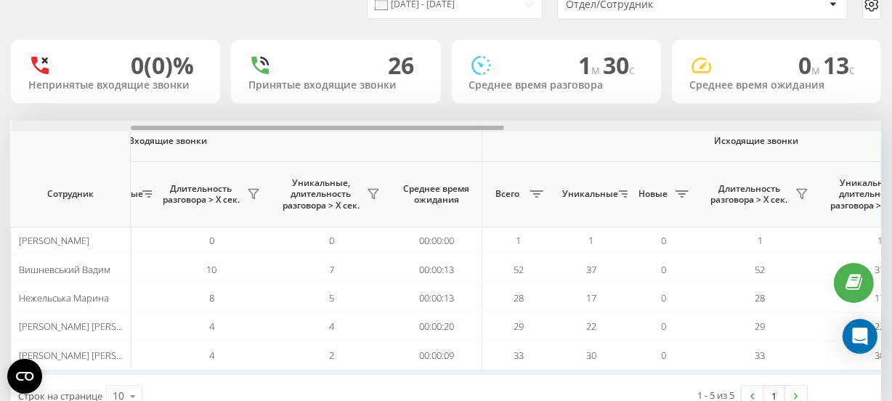
drag, startPoint x: 93, startPoint y: 124, endPoint x: 0, endPoint y: 127, distance: 93.0
click at [0, 127] on div "[DATE] - [DATE] Отдел/Сотрудник 0 (0)% Непринятые входящие звонки 26 Принятые в…" at bounding box center [446, 212] width 892 height 468
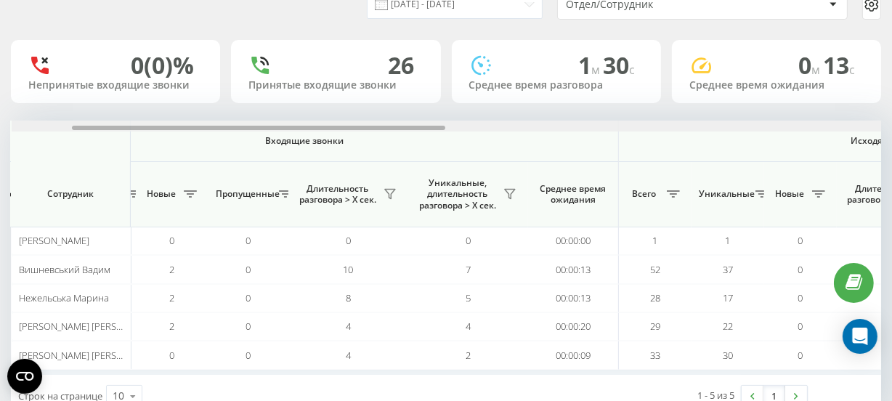
scroll to position [0, 0]
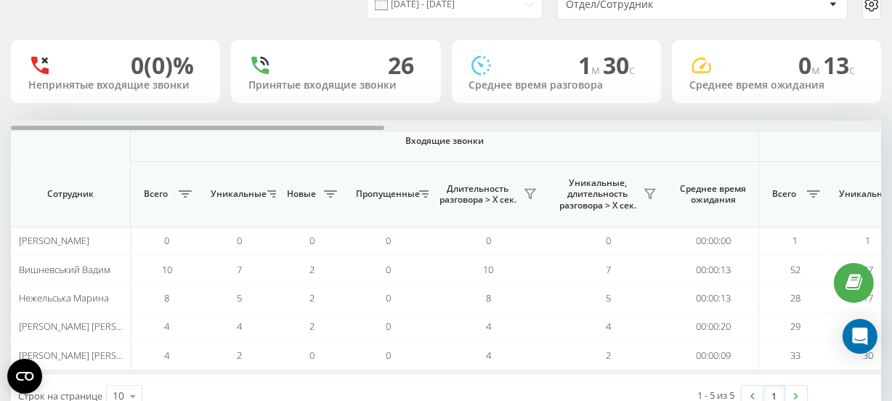
drag, startPoint x: 257, startPoint y: 128, endPoint x: 88, endPoint y: 116, distance: 169.6
click at [88, 116] on div "[DATE] - [DATE] Отдел/Сотрудник 0 (0)% Непринятые входящие звонки 26 Принятые в…" at bounding box center [446, 198] width 870 height 438
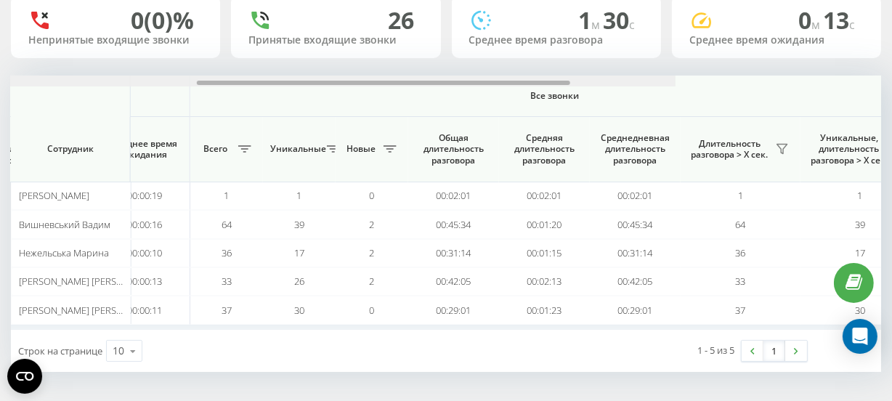
scroll to position [0, 1131]
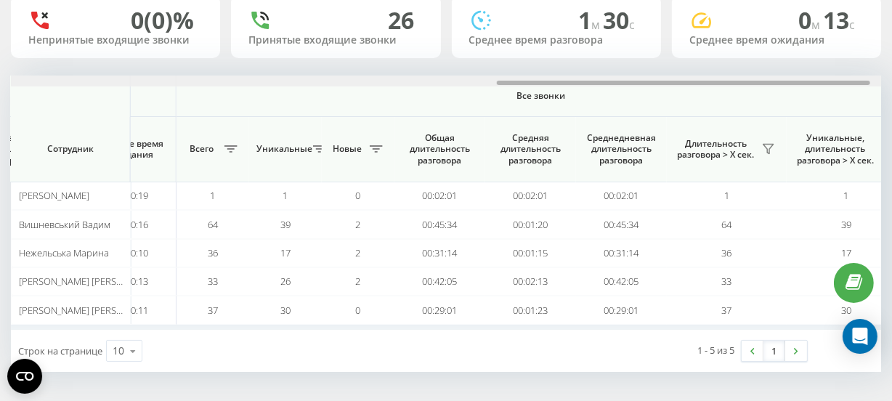
drag, startPoint x: 362, startPoint y: 82, endPoint x: 848, endPoint y: 86, distance: 485.9
click at [848, 86] on div at bounding box center [446, 81] width 870 height 11
